Goal: Transaction & Acquisition: Subscribe to service/newsletter

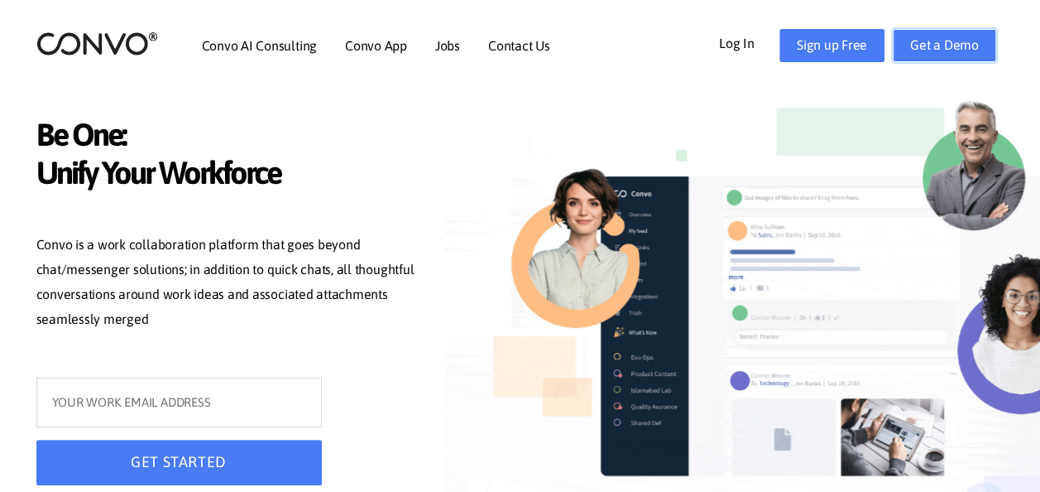
click at [930, 36] on link "Get a Demo" at bounding box center [944, 45] width 103 height 33
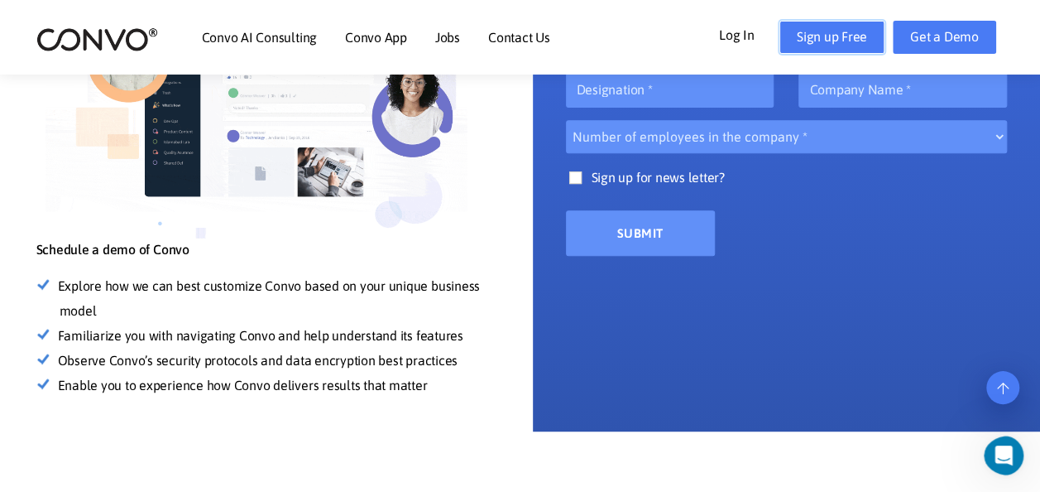
click at [827, 42] on link "Sign up Free" at bounding box center [831, 37] width 105 height 33
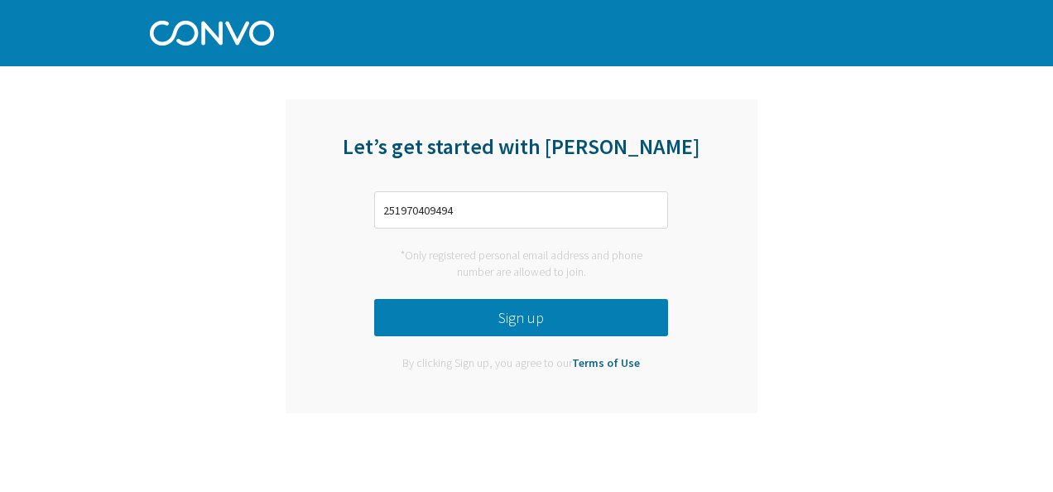
click at [564, 319] on button "Sign up" at bounding box center [521, 317] width 294 height 37
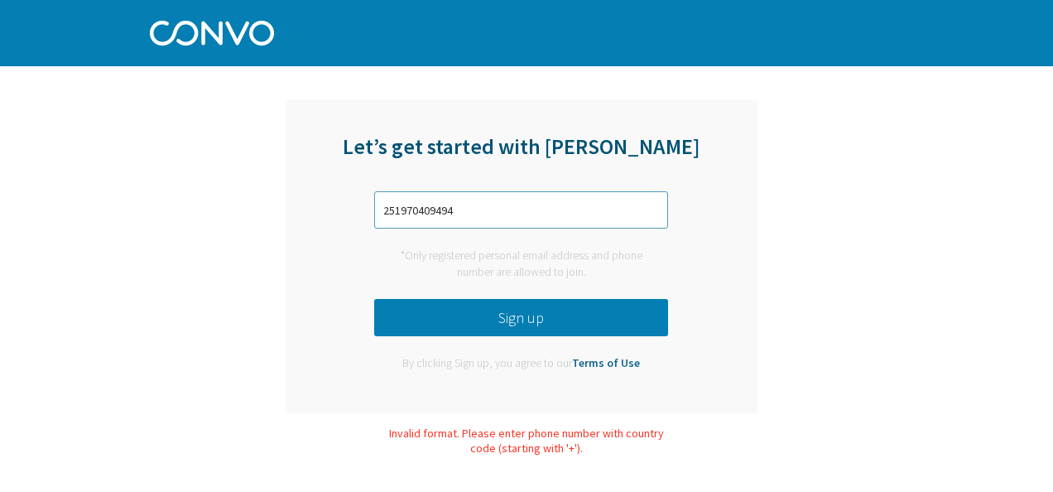
click at [382, 205] on input "251970409494" at bounding box center [521, 209] width 294 height 37
type input "="
click at [390, 215] on input "=" at bounding box center [521, 209] width 294 height 37
click at [378, 212] on input "=" at bounding box center [521, 209] width 294 height 37
click at [548, 313] on button "Sign up" at bounding box center [521, 317] width 294 height 37
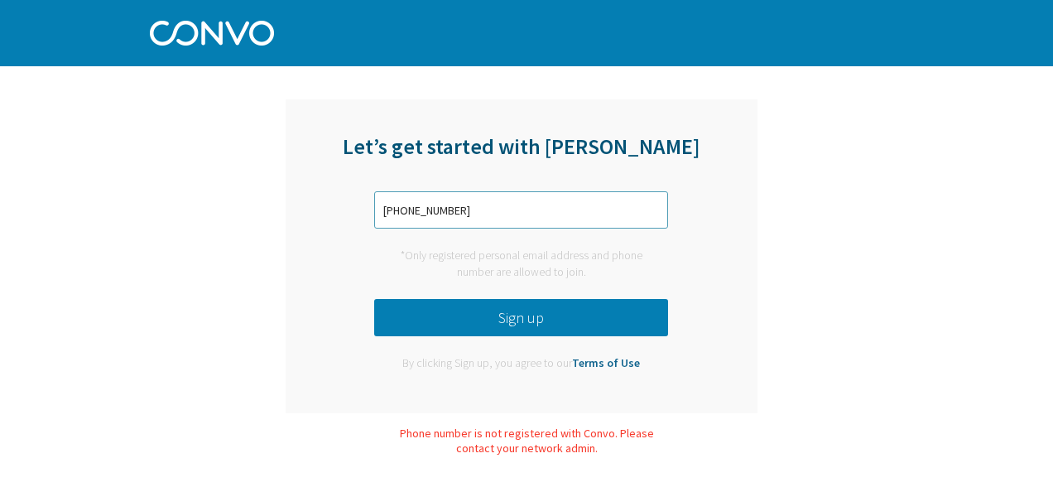
click at [527, 195] on input "[PHONE_NUMBER]" at bounding box center [521, 209] width 294 height 37
type input "+"
click at [543, 314] on button "Sign up" at bounding box center [521, 317] width 294 height 37
click at [553, 212] on input "[EMAIL_ADDRESS][DOMAIN_NAME]" at bounding box center [521, 209] width 294 height 37
type input "b"
